Goal: Information Seeking & Learning: Understand process/instructions

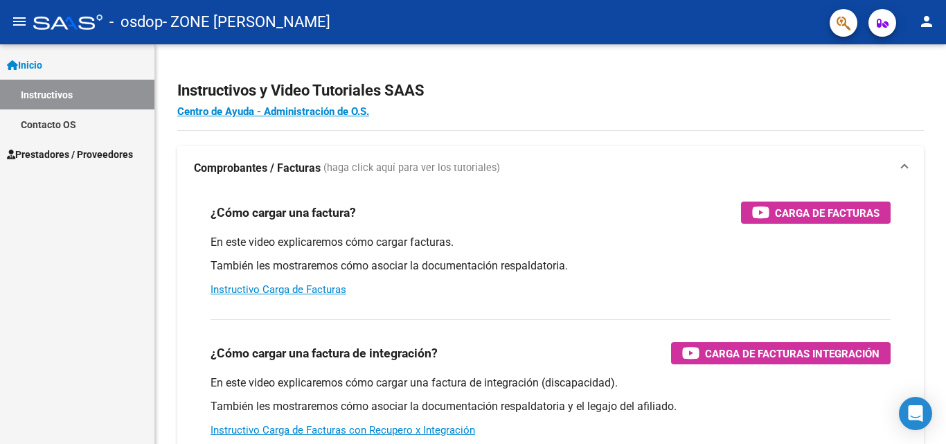
click at [84, 150] on span "Prestadores / Proveedores" at bounding box center [70, 154] width 126 height 15
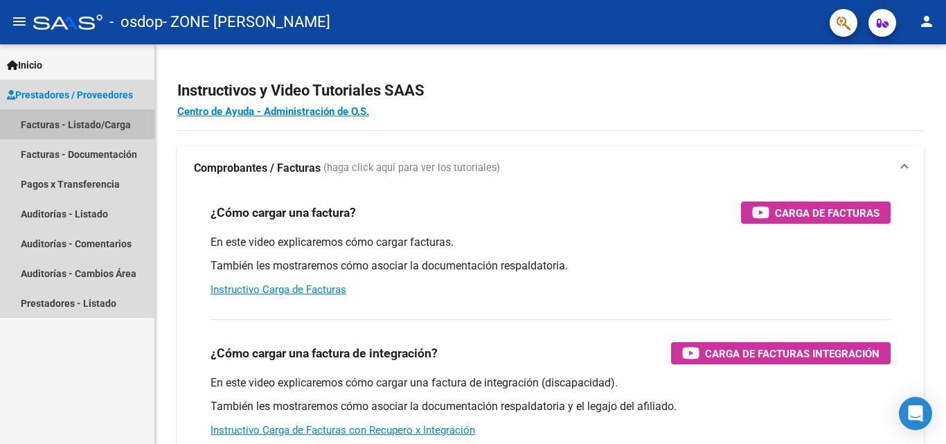
click at [82, 122] on link "Facturas - Listado/Carga" at bounding box center [77, 124] width 154 height 30
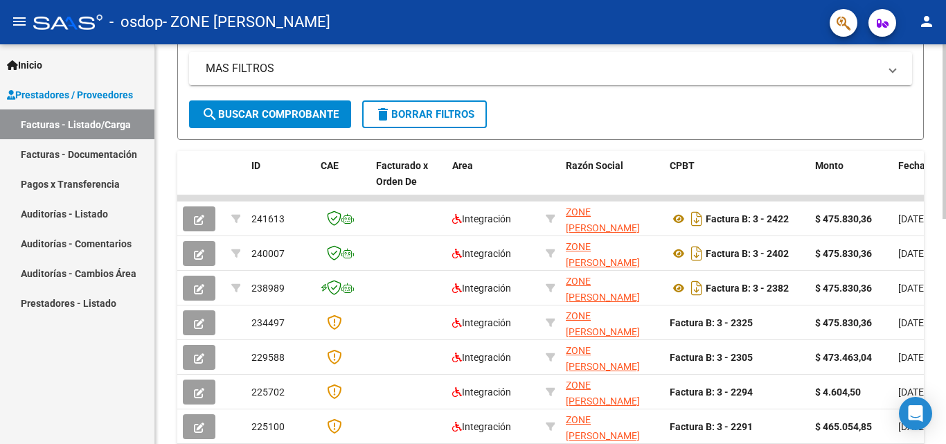
scroll to position [318, 0]
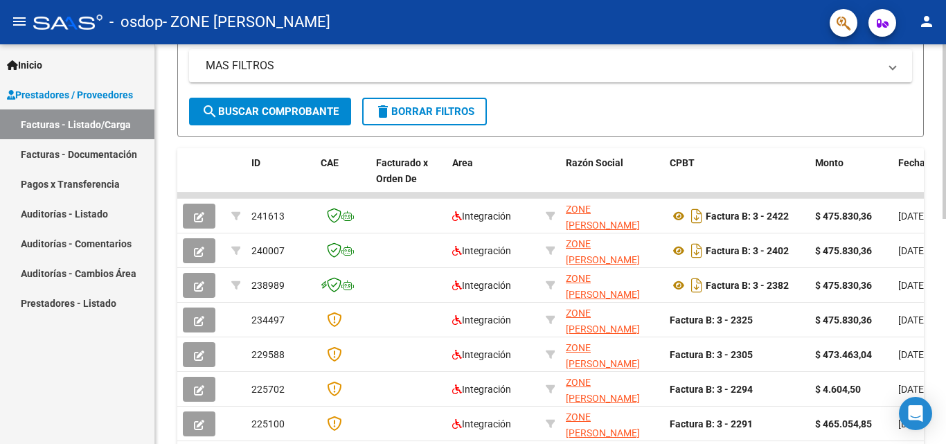
click at [925, 338] on div "Video tutorial PRESTADORES -> Listado de CPBTs Emitidos por Prestadores / Prove…" at bounding box center [552, 177] width 794 height 902
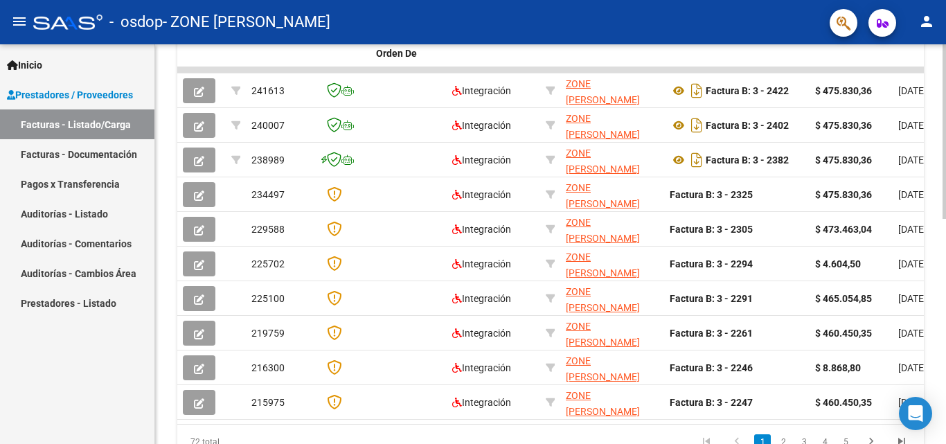
scroll to position [445, 0]
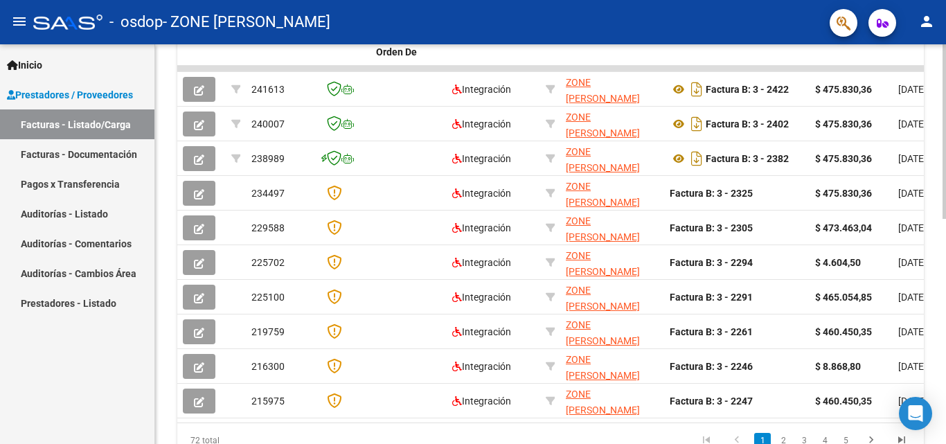
click at [943, 315] on div at bounding box center [944, 330] width 3 height 175
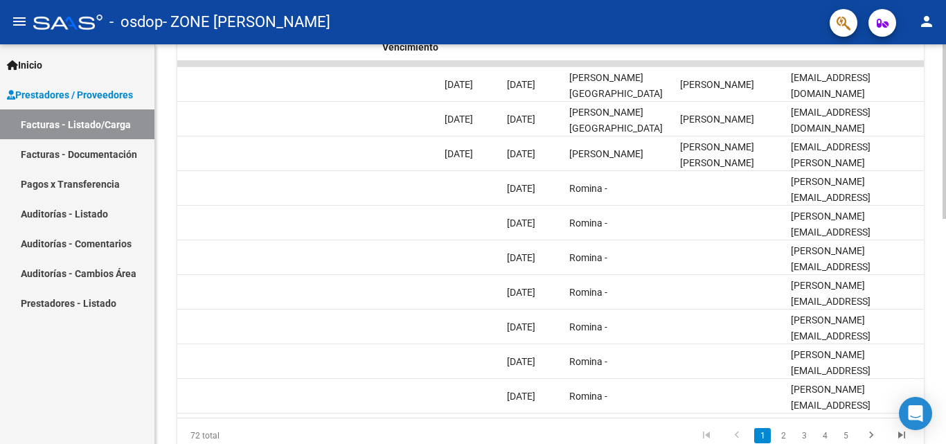
scroll to position [463, 0]
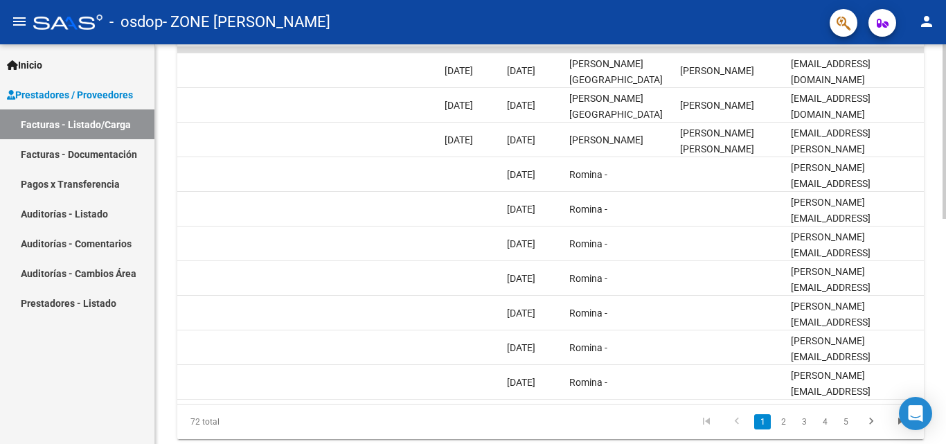
click at [938, 307] on div "Video tutorial PRESTADORES -> Listado de CPBTs Emitidos por Prestadores / Prove…" at bounding box center [552, 32] width 794 height 902
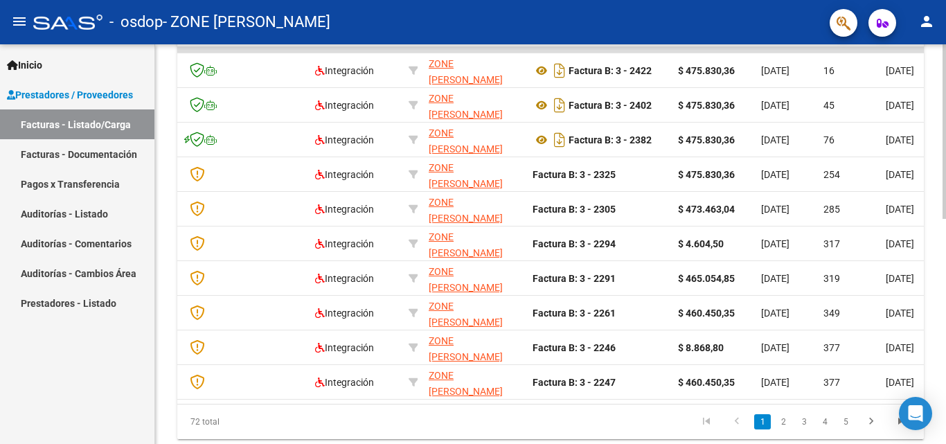
scroll to position [0, 0]
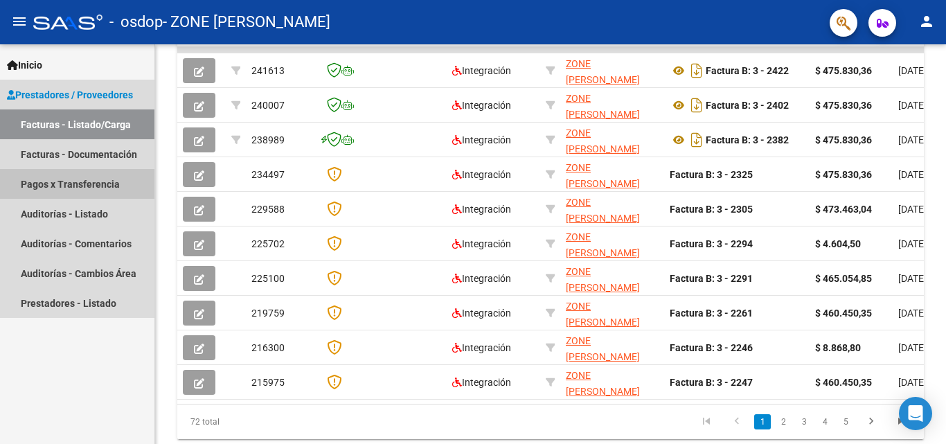
click at [112, 178] on link "Pagos x Transferencia" at bounding box center [77, 184] width 154 height 30
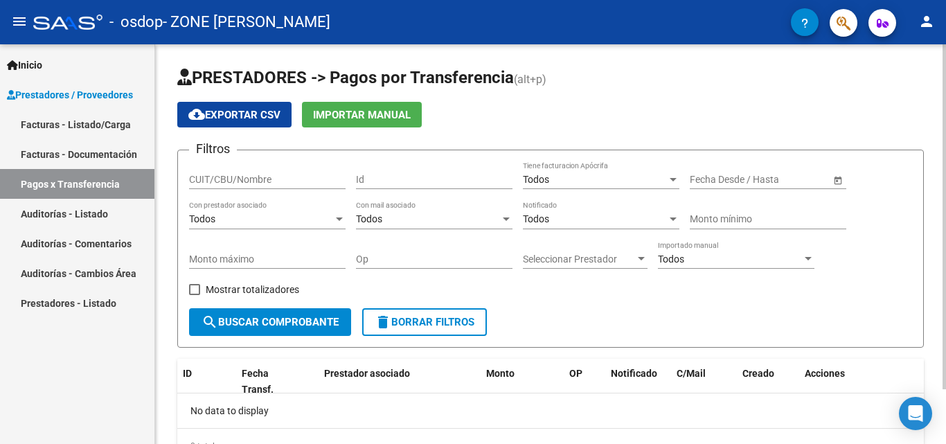
click at [945, 136] on div at bounding box center [944, 216] width 3 height 345
